Goal: Task Accomplishment & Management: Manage account settings

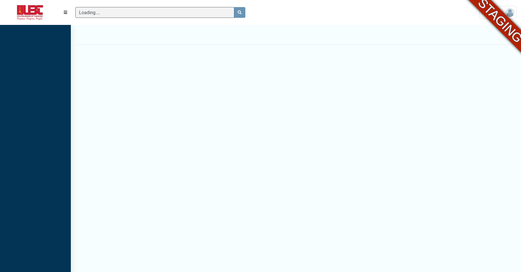
scroll to position [3, 0]
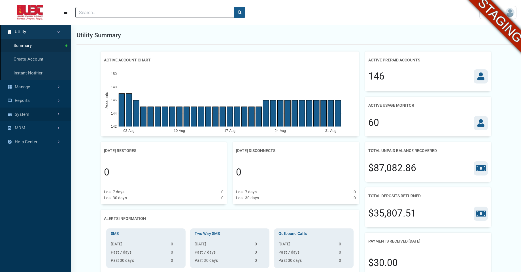
click at [36, 117] on link "System" at bounding box center [35, 115] width 71 height 14
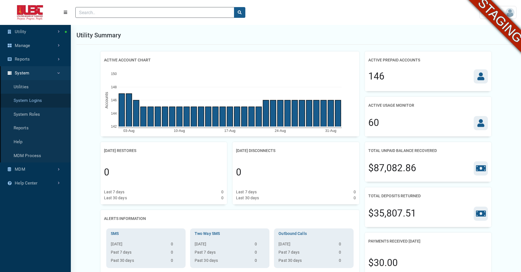
click at [30, 101] on link "System Logins" at bounding box center [35, 101] width 71 height 14
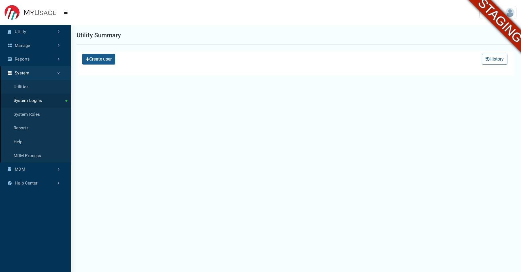
select select "25 per page"
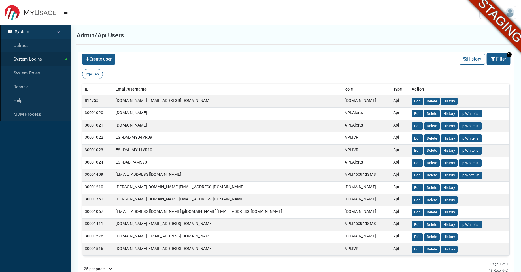
click at [499, 63] on button "Filter" at bounding box center [498, 59] width 22 height 11
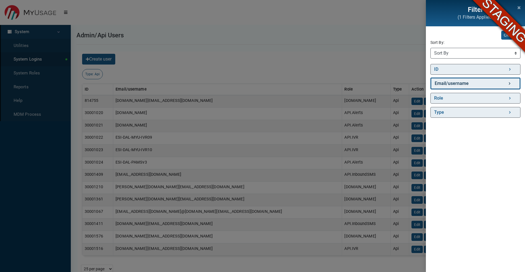
click at [468, 86] on link "Email/username" at bounding box center [476, 84] width 90 height 12
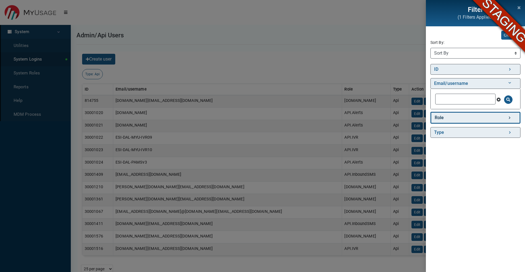
click at [457, 117] on link "Role" at bounding box center [476, 118] width 90 height 12
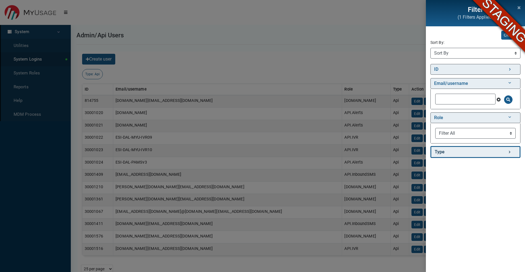
click at [444, 152] on link "Type" at bounding box center [476, 152] width 90 height 12
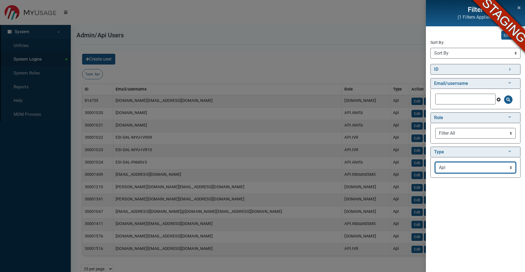
select select "Filter All"
click at [436, 162] on select "Filter All Api Admin" at bounding box center [476, 167] width 80 height 11
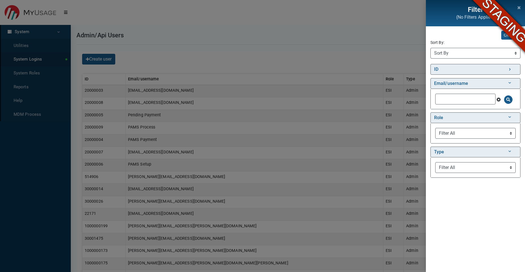
click at [393, 57] on div "Filter (No Filters Applied) Clear All Sort By: Sort By ID (Asc) ID (Desc) Email…" at bounding box center [262, 136] width 525 height 272
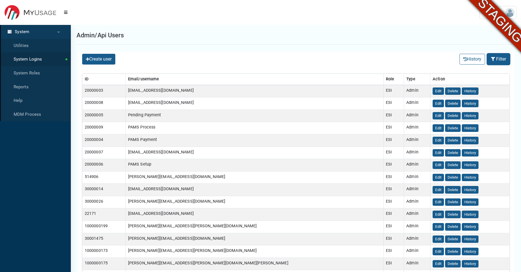
click at [493, 58] on icon at bounding box center [493, 59] width 5 height 4
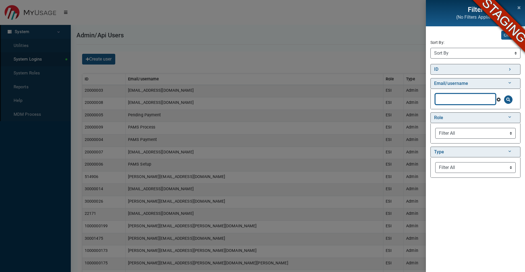
click at [453, 100] on input "text" at bounding box center [466, 99] width 60 height 11
type input "ama"
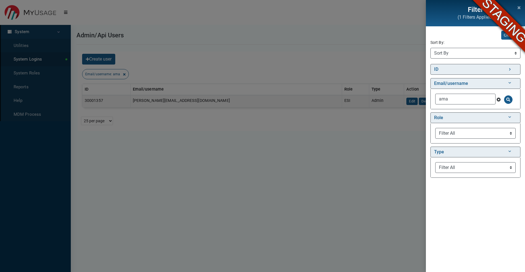
click at [339, 133] on div "Filter (1 Filters Applied) Clear All Sort By: Sort By ID (Asc) ID (Desc) Email/…" at bounding box center [262, 136] width 525 height 272
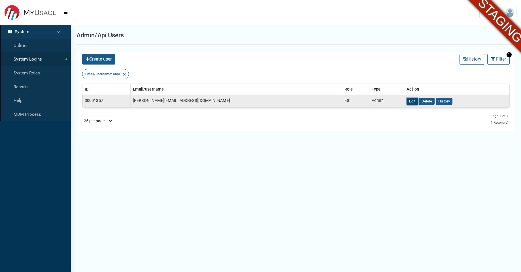
click at [407, 102] on button "Edit" at bounding box center [412, 102] width 11 height 8
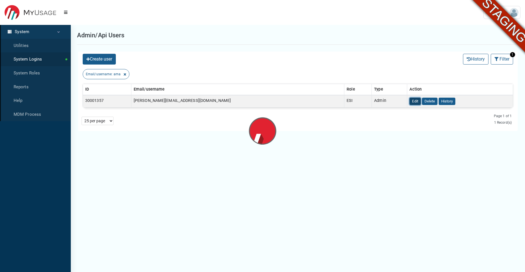
select select
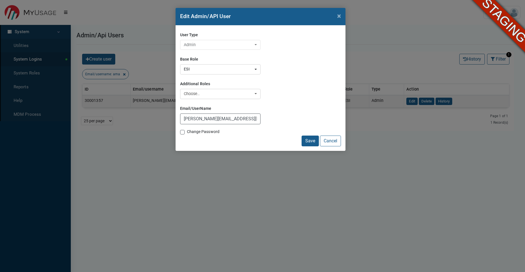
click at [187, 131] on label "Change Password" at bounding box center [203, 132] width 33 height 6
click at [182, 131] on input "Change Password" at bounding box center [182, 132] width 5 height 6
checkbox input "true"
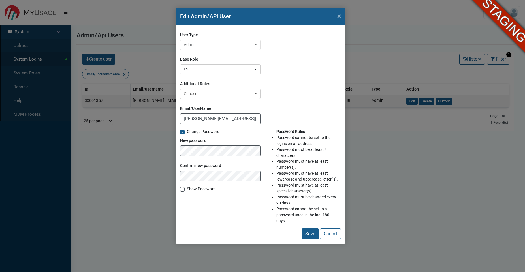
click at [190, 211] on div "Change Password New password Confirm new password Show Password" at bounding box center [220, 179] width 80 height 100
click at [306, 234] on button "Save" at bounding box center [310, 234] width 17 height 11
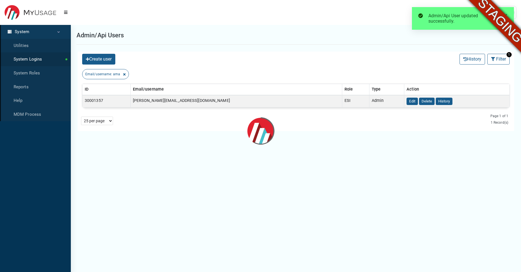
select select "25 per page"
